Goal: Complete application form

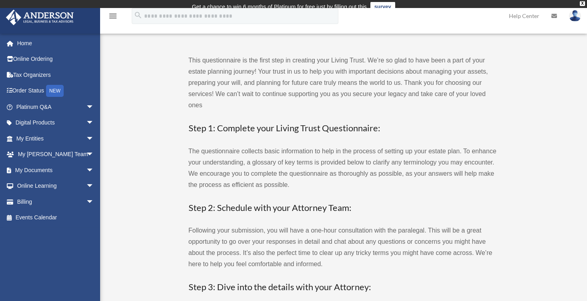
select select "*******"
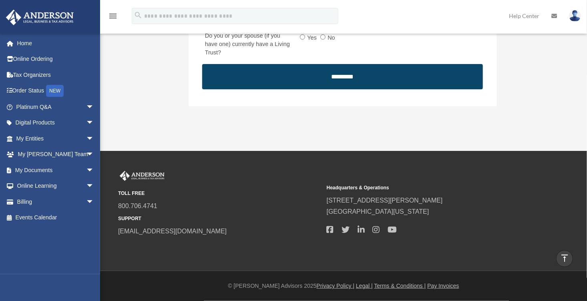
scroll to position [1534, 0]
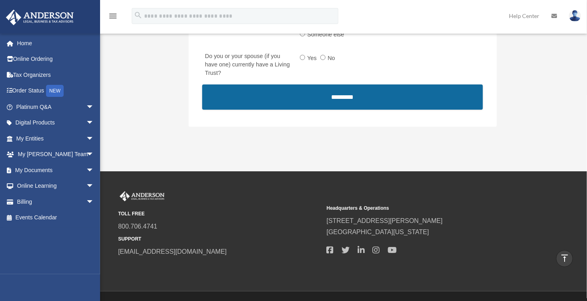
click at [289, 110] on input "*********" at bounding box center [342, 97] width 280 height 25
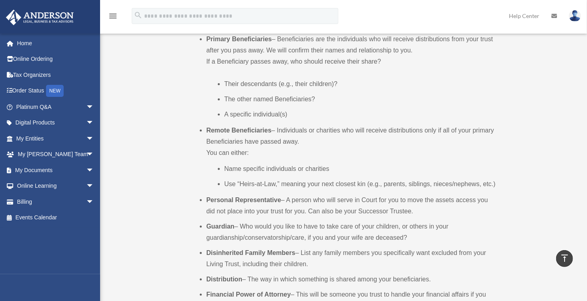
scroll to position [716, 0]
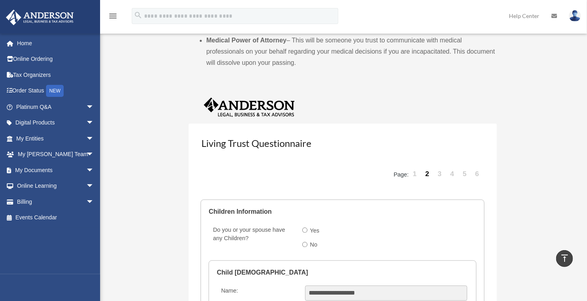
click at [440, 174] on link "3" at bounding box center [440, 175] width 11 height 24
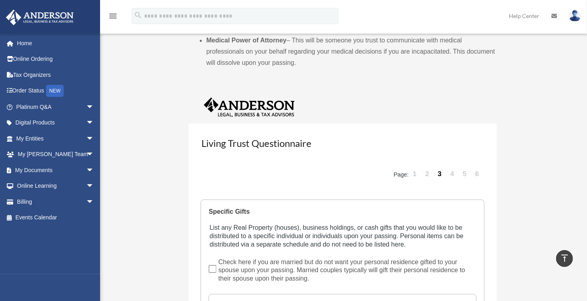
click at [456, 174] on link "4" at bounding box center [452, 175] width 11 height 24
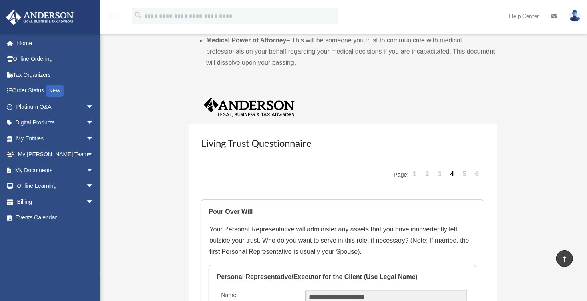
click at [467, 174] on link "5" at bounding box center [464, 175] width 11 height 24
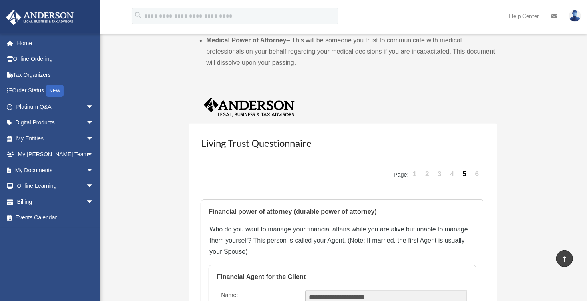
click at [477, 177] on link "6" at bounding box center [477, 175] width 11 height 24
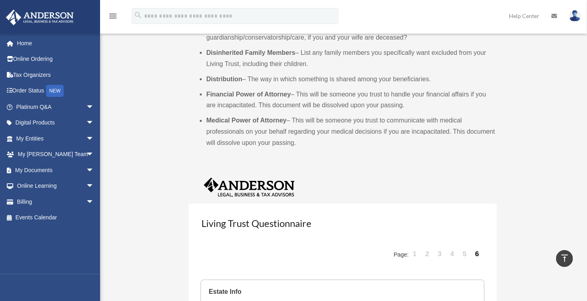
scroll to position [516, 0]
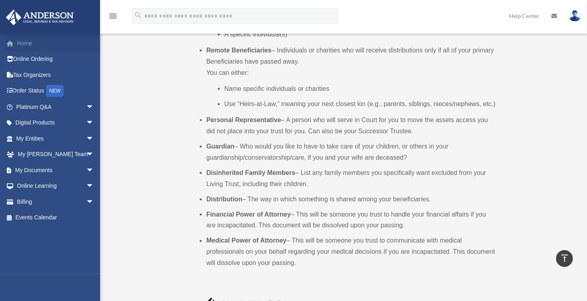
click at [29, 43] on link "Home" at bounding box center [56, 43] width 101 height 16
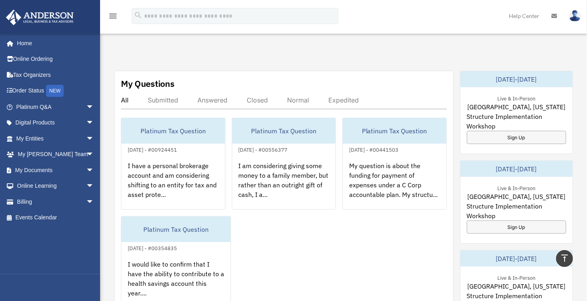
scroll to position [320, 0]
